Goal: Transaction & Acquisition: Subscribe to service/newsletter

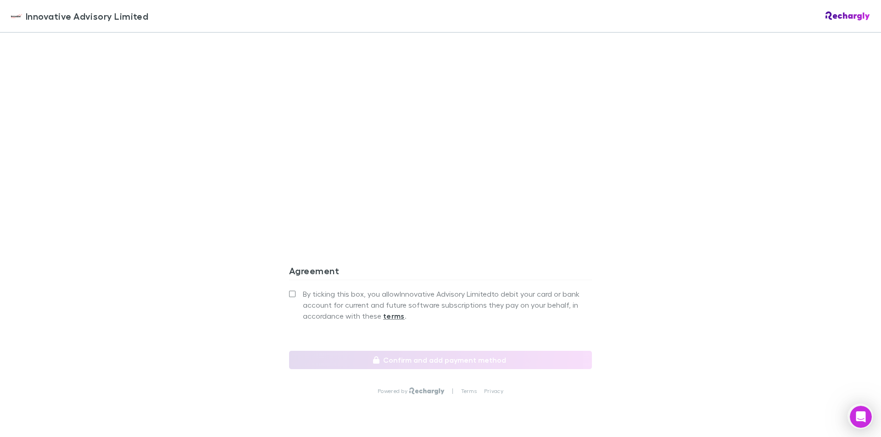
scroll to position [730, 0]
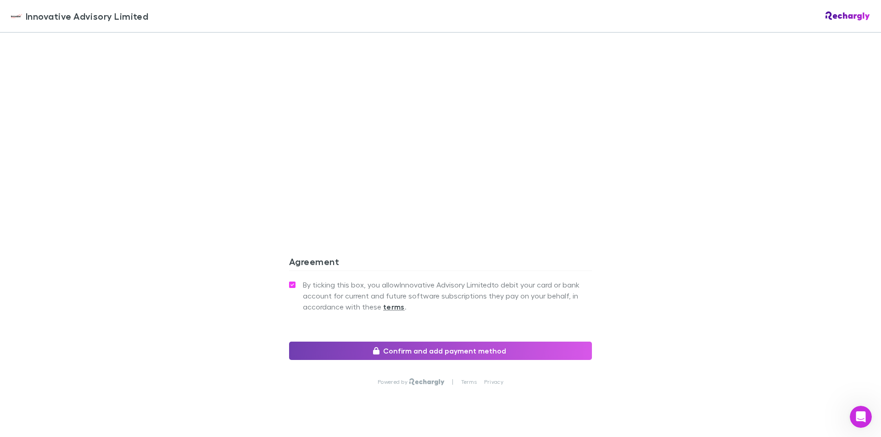
click at [425, 342] on button "Confirm and add payment method" at bounding box center [440, 351] width 303 height 18
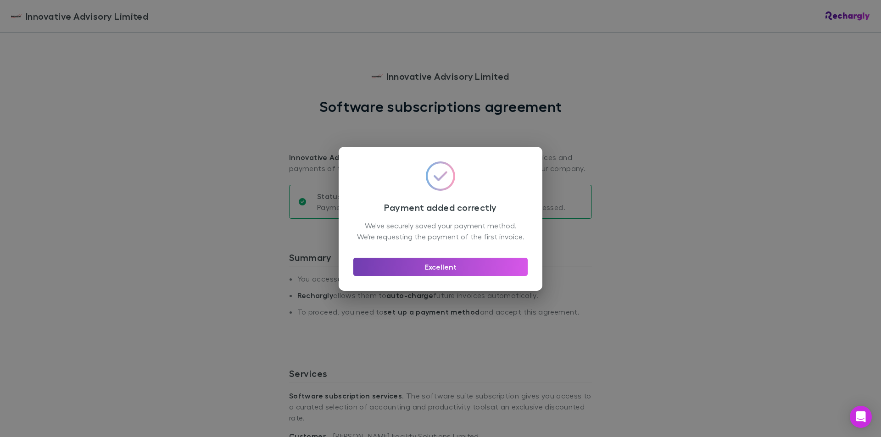
click at [439, 271] on button "Excellent" at bounding box center [440, 267] width 174 height 18
